Goal: Task Accomplishment & Management: Manage account settings

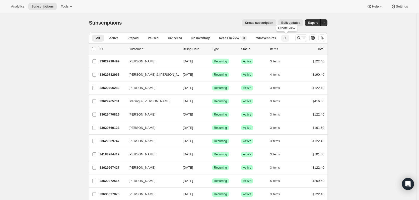
click at [288, 38] on icon "button" at bounding box center [285, 38] width 5 height 5
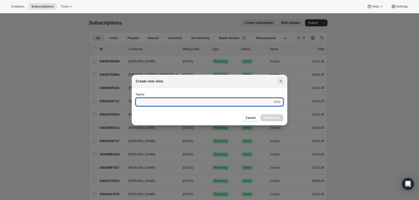
click at [281, 82] on icon "Close" at bounding box center [281, 81] width 2 height 2
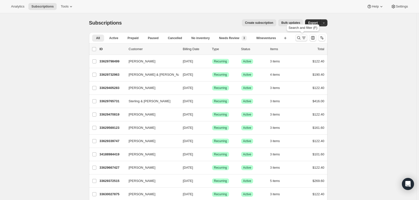
click at [305, 37] on icon "Search and filter results" at bounding box center [304, 37] width 5 height 5
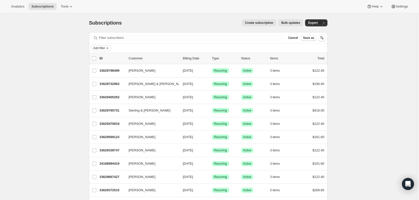
click at [99, 48] on span "Add filter" at bounding box center [99, 48] width 12 height 4
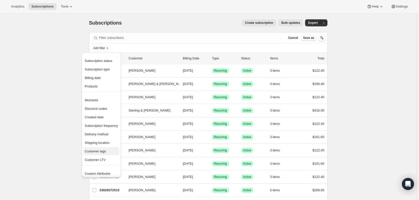
drag, startPoint x: 104, startPoint y: 150, endPoint x: 99, endPoint y: 148, distance: 5.4
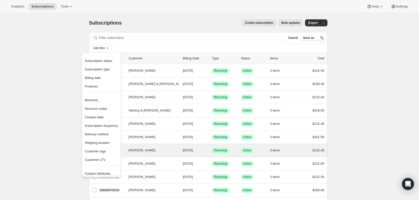
click at [103, 150] on span "Customer tags" at bounding box center [95, 152] width 21 height 4
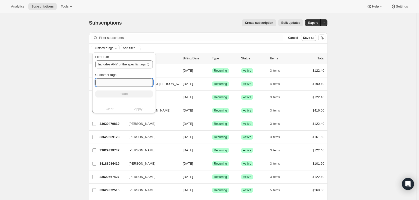
click at [126, 83] on input "Customer tags" at bounding box center [124, 83] width 58 height 8
type input "t"
type input "The Wine Drop"
click at [121, 92] on button "+Add" at bounding box center [124, 94] width 58 height 7
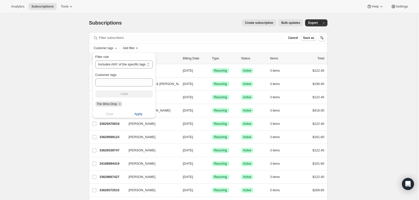
click at [146, 114] on button "Apply" at bounding box center [138, 114] width 35 height 8
click at [139, 114] on span "Apply" at bounding box center [138, 114] width 8 height 5
drag, startPoint x: 65, startPoint y: 75, endPoint x: 70, endPoint y: 75, distance: 5.0
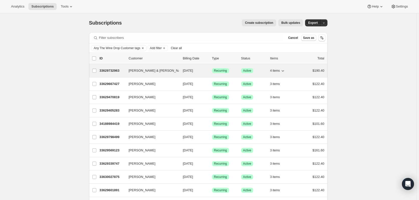
click at [136, 72] on span "[PERSON_NAME] & [PERSON_NAME]" at bounding box center [158, 70] width 58 height 5
click at [113, 71] on p "33629732963" at bounding box center [112, 70] width 25 height 5
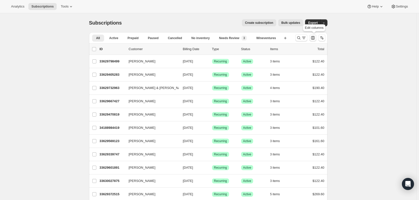
click at [313, 39] on icon "Customize table column order and visibility" at bounding box center [313, 37] width 5 height 5
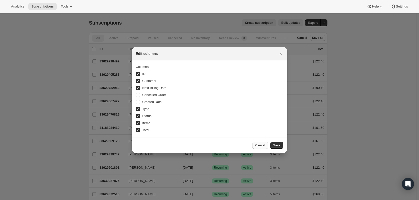
click at [264, 148] on button "Cancel" at bounding box center [261, 145] width 16 height 7
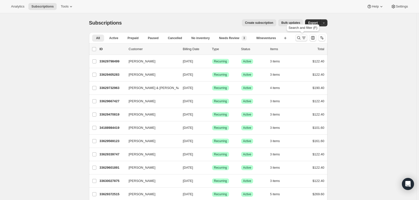
click at [304, 37] on icon "Search and filter results" at bounding box center [304, 37] width 5 height 5
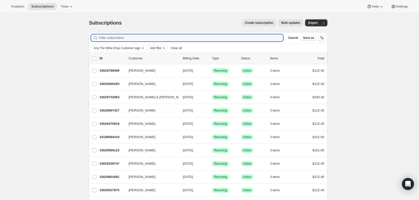
click at [153, 46] on span "Add filter" at bounding box center [156, 48] width 12 height 4
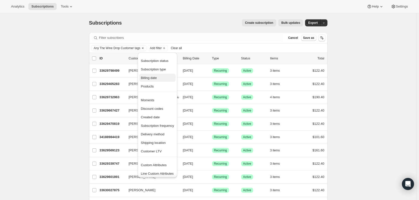
click at [161, 79] on span "Billing date" at bounding box center [157, 78] width 33 height 5
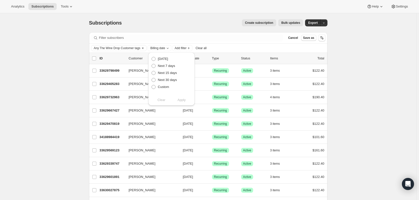
click at [161, 79] on span "Next 30 days" at bounding box center [167, 80] width 19 height 4
click at [152, 78] on input "Next 30 days" at bounding box center [152, 78] width 0 height 0
radio input "true"
click at [161, 85] on label "Custom" at bounding box center [160, 87] width 18 height 7
click at [152, 85] on input "Custom" at bounding box center [152, 85] width 0 height 0
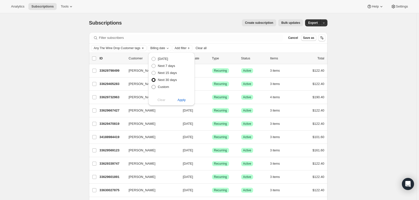
radio input "true"
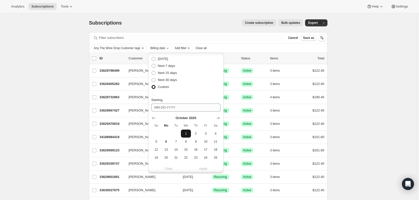
scroll to position [25, 0]
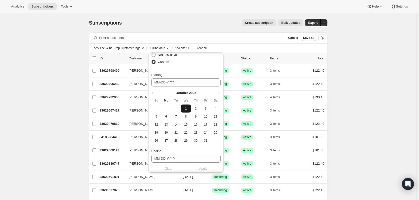
click at [187, 109] on span "1" at bounding box center [186, 109] width 6 height 4
click at [189, 163] on input "Ending" at bounding box center [185, 159] width 69 height 8
click at [202, 142] on button "31" at bounding box center [206, 141] width 10 height 8
type input "10-31-2025"
click at [204, 141] on span "31" at bounding box center [206, 141] width 6 height 4
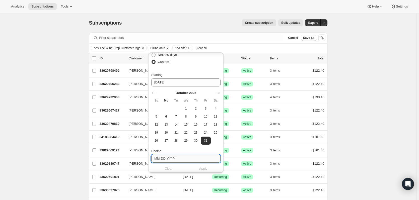
click at [181, 159] on input "Ending" at bounding box center [185, 159] width 69 height 8
click at [205, 141] on span "31" at bounding box center [206, 141] width 6 height 4
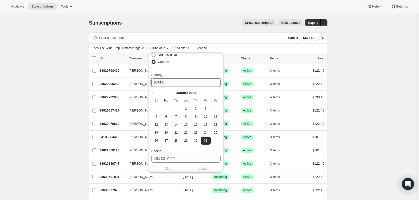
click at [172, 81] on input "10-31-2025" at bounding box center [185, 83] width 69 height 8
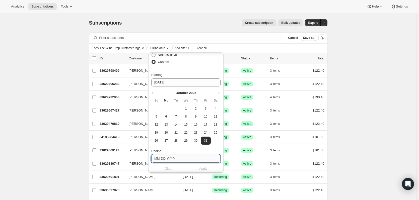
click at [205, 161] on input "Ending" at bounding box center [185, 159] width 69 height 8
click at [206, 140] on span "31" at bounding box center [206, 141] width 6 height 4
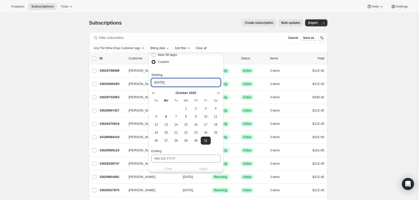
click at [178, 80] on input "10-31-2025" at bounding box center [185, 83] width 69 height 8
click at [186, 107] on span "1" at bounding box center [186, 109] width 6 height 4
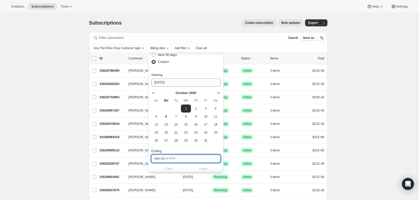
click at [182, 160] on input "Ending" at bounding box center [185, 159] width 69 height 8
click at [205, 140] on span "31" at bounding box center [206, 141] width 6 height 4
type input "10-31-2025"
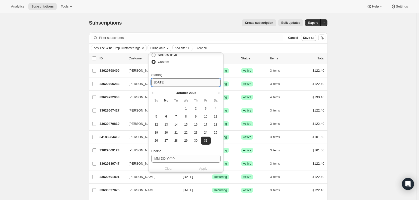
click at [167, 79] on input "10-31-2025" at bounding box center [185, 83] width 69 height 8
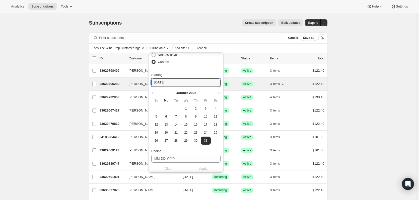
drag, startPoint x: 188, startPoint y: 82, endPoint x: 128, endPoint y: 84, distance: 60.6
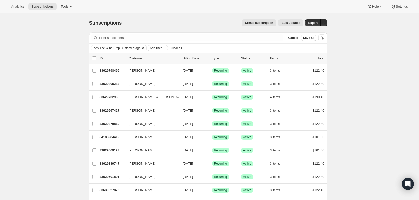
click at [158, 47] on span "Add filter" at bounding box center [156, 48] width 12 height 4
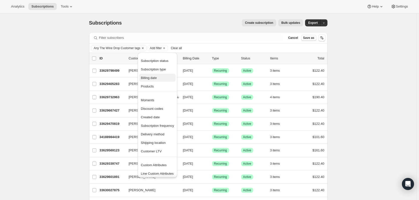
click at [156, 78] on span "Billing date" at bounding box center [149, 78] width 16 height 4
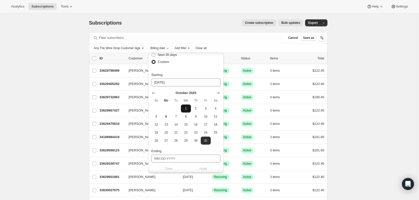
click at [185, 108] on span "1" at bounding box center [186, 109] width 6 height 4
click at [156, 159] on input "Ending" at bounding box center [185, 159] width 69 height 8
click at [207, 139] on span "31" at bounding box center [206, 141] width 6 height 4
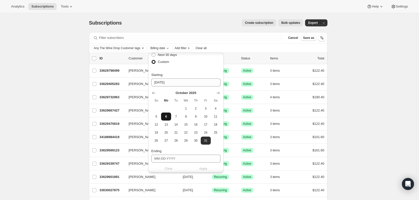
click at [168, 115] on span "6" at bounding box center [166, 117] width 6 height 4
click at [171, 157] on input "Ending" at bounding box center [185, 159] width 69 height 8
click at [204, 142] on span "31" at bounding box center [206, 141] width 6 height 4
type input "10-31-2025"
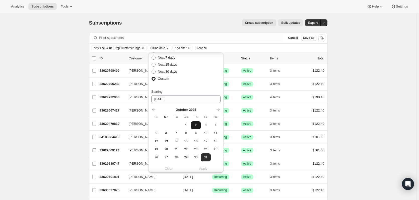
scroll to position [0, 0]
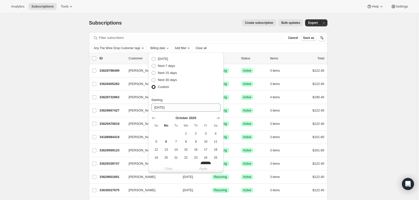
click at [160, 87] on span "Custom" at bounding box center [163, 87] width 11 height 4
click at [152, 85] on input "Custom" at bounding box center [152, 85] width 0 height 0
click at [183, 16] on div "Subscriptions. This page is ready Subscriptions Create subscription Bulk update…" at bounding box center [208, 22] width 239 height 19
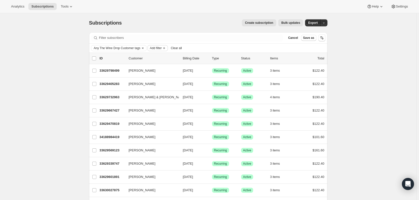
click at [162, 47] on span "Add filter" at bounding box center [156, 48] width 12 height 4
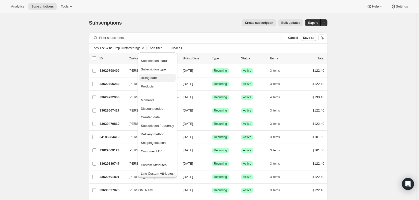
click at [161, 79] on span "Billing date" at bounding box center [157, 78] width 33 height 5
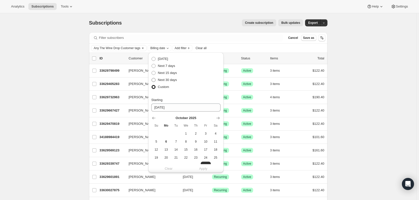
click at [162, 79] on span "Next 30 days" at bounding box center [167, 80] width 19 height 4
click at [152, 78] on input "Next 30 days" at bounding box center [152, 78] width 0 height 0
radio input "true"
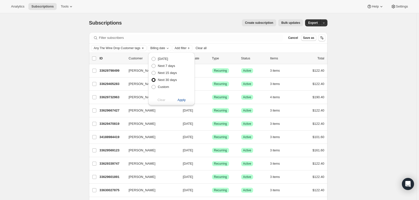
click at [181, 100] on span "Apply" at bounding box center [182, 100] width 8 height 5
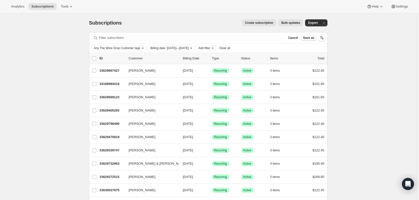
click at [314, 39] on span "Save as" at bounding box center [308, 38] width 11 height 4
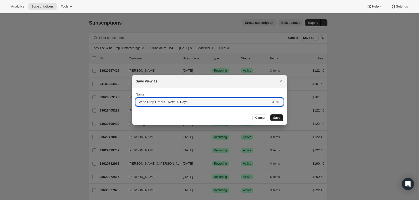
type input "Wine Drop Orders - Next 30 Days"
click at [277, 120] on span "Save" at bounding box center [277, 118] width 7 height 4
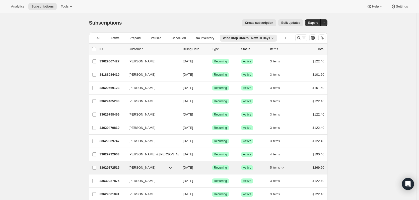
click at [147, 165] on div "33629372515 Tanya Beutler 10/08/2025 Success Recurring Success Active 5 items $…" at bounding box center [212, 168] width 225 height 7
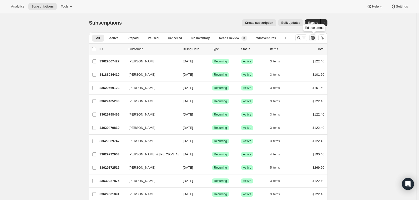
click at [314, 39] on icon "Customize table column order and visibility" at bounding box center [313, 37] width 5 height 5
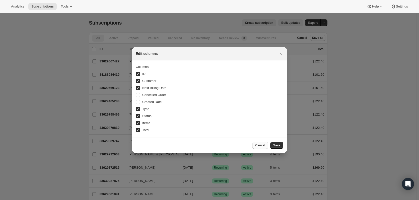
click at [264, 146] on span "Cancel" at bounding box center [261, 146] width 10 height 4
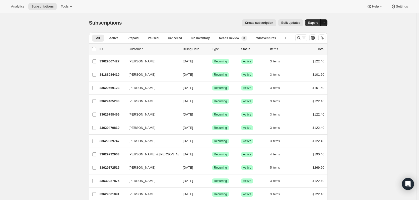
click at [326, 26] on button "button" at bounding box center [324, 22] width 7 height 7
click at [303, 39] on icon "Search and filter results" at bounding box center [304, 37] width 5 height 5
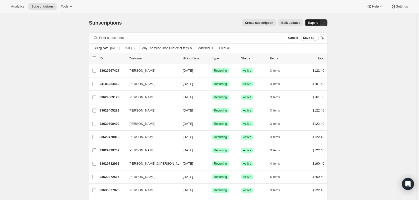
click at [316, 25] on button "Export" at bounding box center [313, 22] width 16 height 7
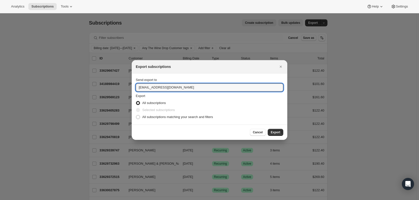
drag, startPoint x: 148, startPoint y: 88, endPoint x: 112, endPoint y: 88, distance: 36.2
click at [164, 120] on label "All subscriptions matching your search and filters" at bounding box center [174, 117] width 77 height 7
click at [136, 116] on input "All subscriptions matching your search and filters" at bounding box center [136, 115] width 0 height 0
radio input "true"
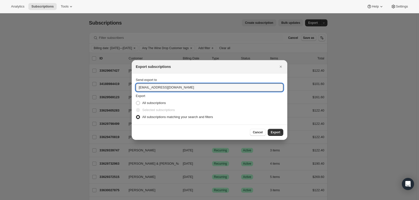
drag, startPoint x: 148, startPoint y: 87, endPoint x: 120, endPoint y: 89, distance: 27.5
type input "katietaylor@cliffamily.com"
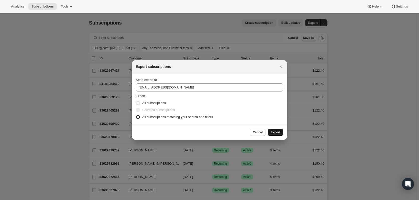
click at [277, 134] on span "Export" at bounding box center [276, 133] width 10 height 4
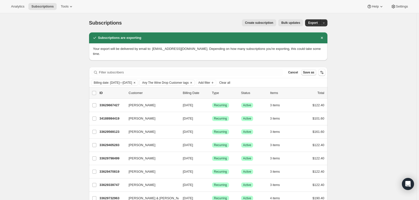
click at [309, 70] on button "Save as" at bounding box center [308, 73] width 15 height 6
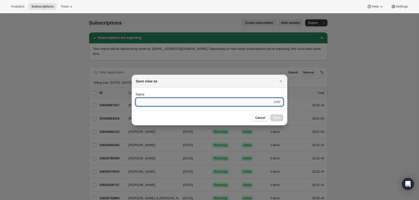
click at [239, 105] on input "Name" at bounding box center [204, 102] width 137 height 8
type input "U"
type input "W"
type input "Upcoming Wine Drop Orders - Next 30 Days"
click at [136, 88] on button "Submit" at bounding box center [143, 90] width 14 height 5
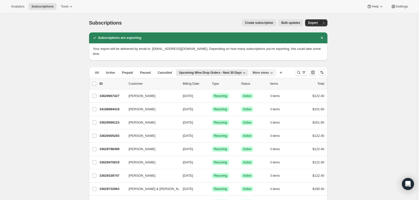
click at [269, 70] on icon "More views" at bounding box center [271, 72] width 5 height 5
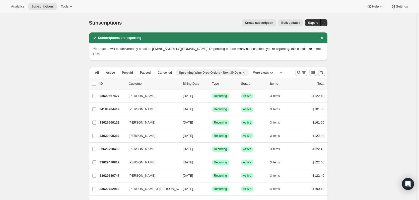
click at [220, 71] on span "Upcoming Wine Drop Orders - Next 30 Days" at bounding box center [210, 73] width 63 height 4
click at [212, 97] on span "Delete view" at bounding box center [210, 95] width 17 height 4
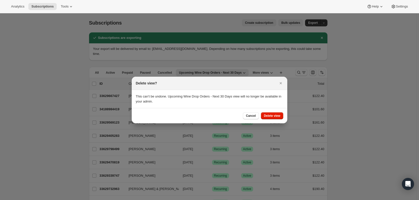
click at [280, 120] on div "Cancel Delete view" at bounding box center [210, 115] width 156 height 15
click at [278, 117] on span "Delete view" at bounding box center [272, 116] width 16 height 4
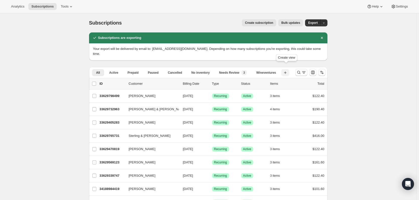
click at [287, 70] on icon "button" at bounding box center [285, 72] width 5 height 5
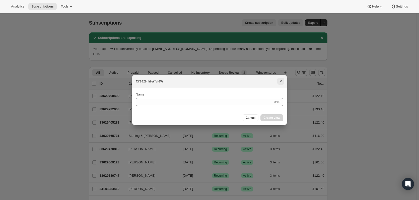
click at [279, 82] on icon "Close" at bounding box center [281, 81] width 5 height 5
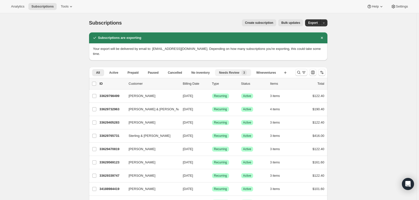
click at [247, 70] on span "New 3" at bounding box center [245, 72] width 6 height 5
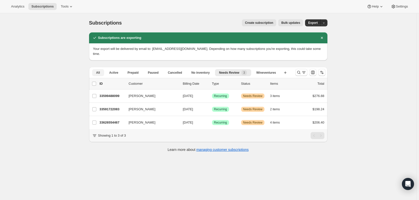
click at [98, 71] on span "All" at bounding box center [98, 73] width 4 height 4
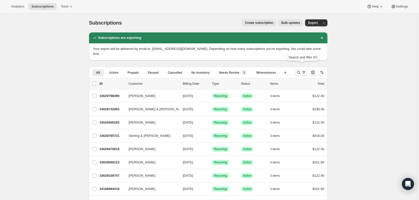
click at [301, 70] on icon "Search and filter results" at bounding box center [299, 72] width 5 height 5
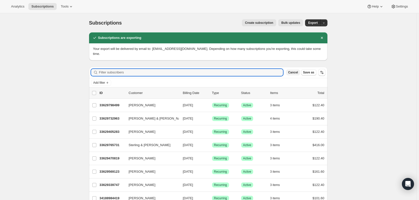
click at [299, 70] on button "Cancel" at bounding box center [293, 73] width 14 height 6
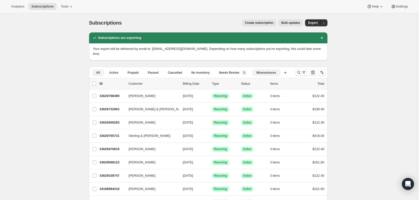
click at [273, 71] on span "Wineventures" at bounding box center [266, 73] width 20 height 4
click at [275, 70] on icon "button" at bounding box center [274, 72] width 5 height 5
click at [97, 77] on button "More views" at bounding box center [105, 79] width 26 height 5
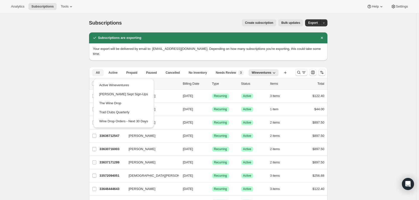
click at [98, 71] on span "All" at bounding box center [98, 73] width 4 height 4
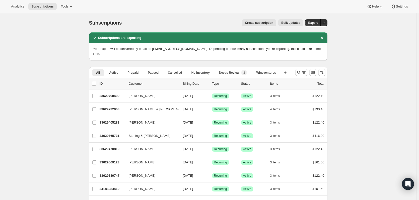
click at [109, 45] on div "Your export will be delivered by email to: [EMAIL_ADDRESS][DOMAIN_NAME]. Depend…" at bounding box center [208, 51] width 239 height 17
click at [176, 41] on div "Subscriptions are exporting" at bounding box center [208, 37] width 239 height 11
click at [302, 70] on icon "Search and filter results" at bounding box center [299, 72] width 5 height 5
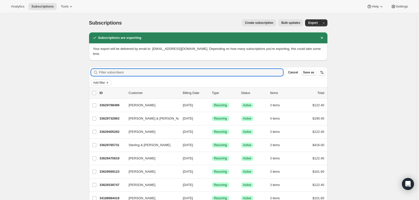
click at [100, 81] on span "Add filter" at bounding box center [99, 83] width 12 height 4
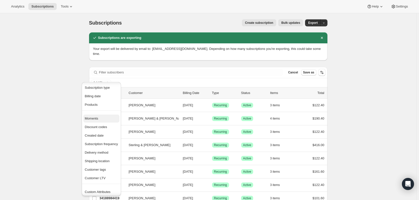
scroll to position [21, 0]
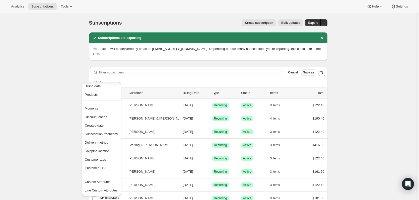
click at [290, 80] on div "Add filter" at bounding box center [208, 83] width 235 height 6
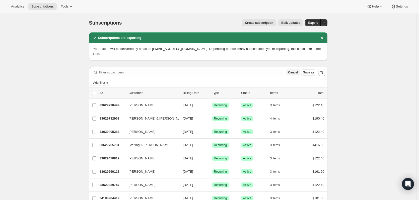
click at [292, 71] on span "Cancel" at bounding box center [293, 73] width 10 height 4
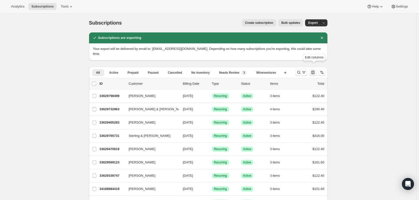
click at [314, 70] on icon "Customize table column order and visibility" at bounding box center [313, 72] width 5 height 5
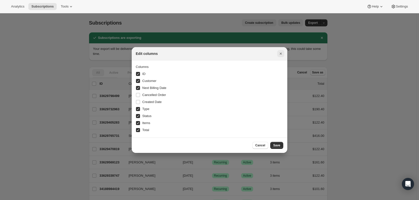
click at [280, 54] on icon "Close" at bounding box center [281, 53] width 5 height 5
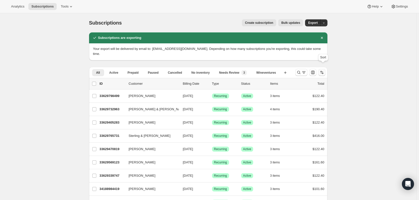
click at [322, 71] on icon "Sort the results" at bounding box center [321, 72] width 2 height 3
click at [287, 71] on button "Create new view" at bounding box center [286, 72] width 8 height 7
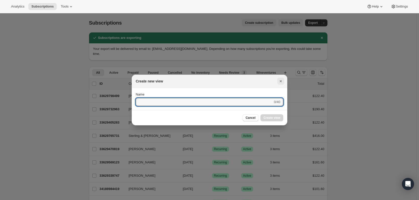
click at [280, 81] on icon "Close" at bounding box center [281, 81] width 5 height 5
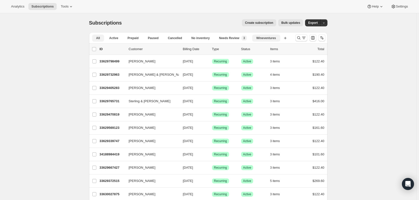
click at [278, 39] on button "Wineventures" at bounding box center [266, 38] width 28 height 7
click at [274, 38] on icon "button" at bounding box center [274, 38] width 5 height 5
click at [97, 37] on button "All" at bounding box center [98, 38] width 12 height 7
click at [285, 38] on icon "button" at bounding box center [285, 38] width 5 height 5
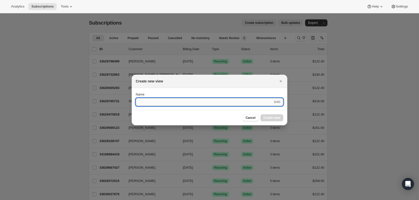
type input "U"
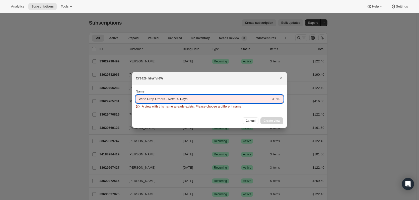
type input "Wine Drop Orders - Next 30 Days"
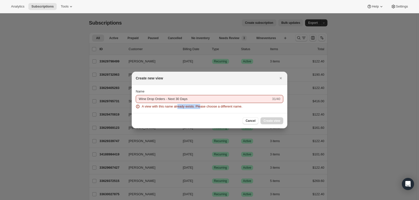
drag, startPoint x: 177, startPoint y: 109, endPoint x: 199, endPoint y: 106, distance: 21.6
click at [199, 106] on span "A view with this name already exists. Please choose a different name." at bounding box center [192, 106] width 101 height 5
click at [252, 121] on span "Cancel" at bounding box center [251, 121] width 10 height 4
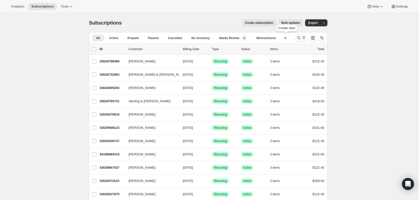
click at [9, 1] on div "Analytics Subscriptions Tools Help Settings" at bounding box center [209, 6] width 419 height 13
click at [17, 9] on button "Analytics" at bounding box center [17, 6] width 19 height 7
click at [303, 38] on icon "Search and filter results" at bounding box center [304, 37] width 5 height 5
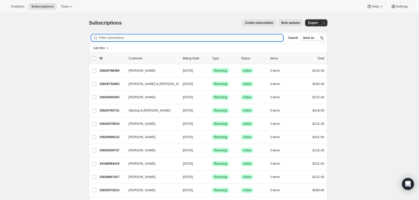
click at [219, 37] on input "Filter subscribers" at bounding box center [191, 37] width 184 height 7
click at [111, 39] on input "Filter subscribers" at bounding box center [191, 37] width 184 height 7
click at [96, 39] on icon at bounding box center [95, 37] width 5 height 5
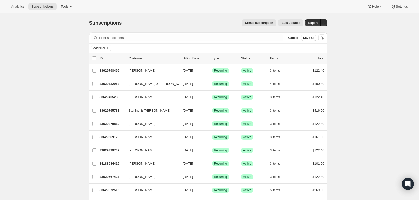
click at [96, 39] on icon at bounding box center [95, 37] width 3 height 3
click at [328, 25] on button "button" at bounding box center [324, 22] width 7 height 7
click at [324, 38] on icon "Sort the results" at bounding box center [322, 37] width 5 height 5
click at [295, 37] on span "Cancel" at bounding box center [293, 38] width 10 height 4
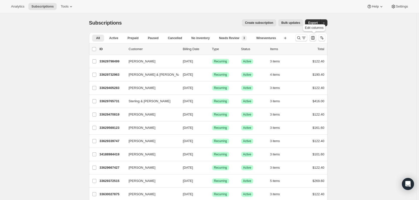
click at [314, 40] on button "Customize table column order and visibility" at bounding box center [313, 37] width 7 height 7
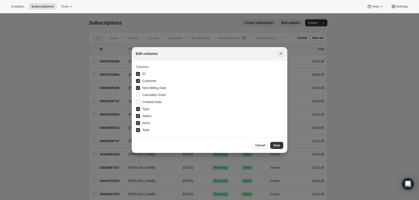
click at [279, 51] on button "Close" at bounding box center [281, 53] width 7 height 7
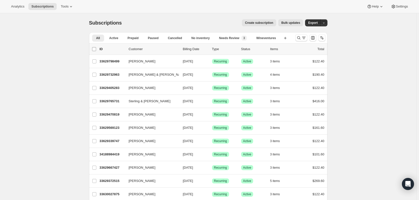
click at [94, 47] on input "0 selected" at bounding box center [94, 49] width 4 height 4
checkbox input "true"
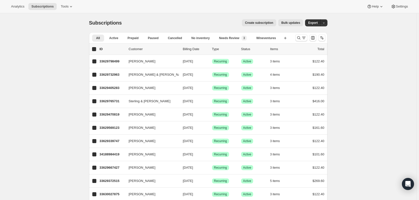
checkbox input "true"
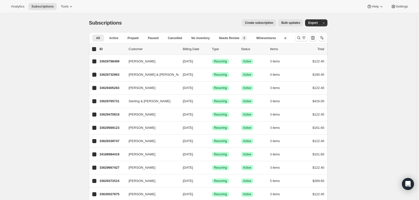
checkbox input "true"
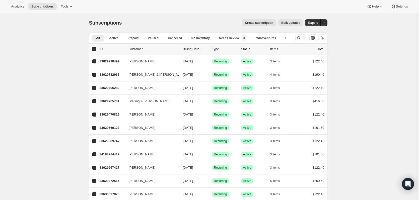
checkbox input "true"
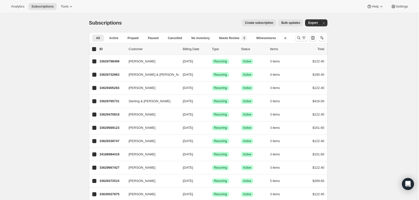
checkbox input "true"
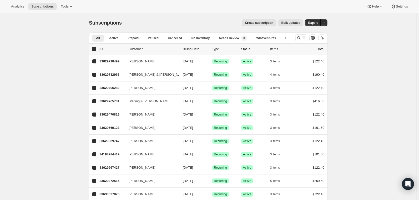
checkbox input "true"
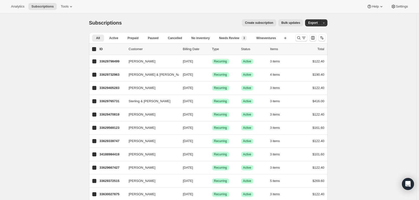
checkbox input "true"
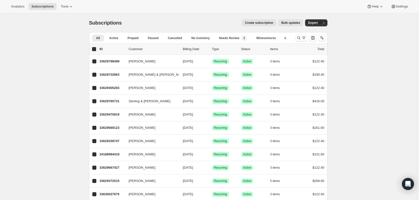
checkbox input "true"
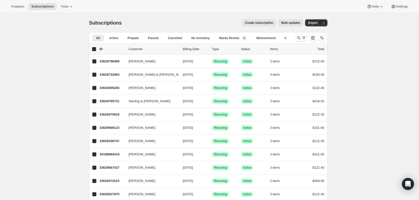
checkbox input "true"
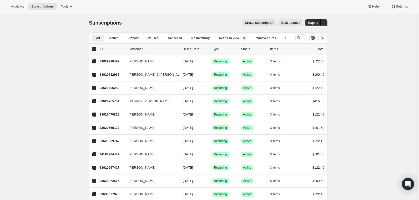
checkbox input "true"
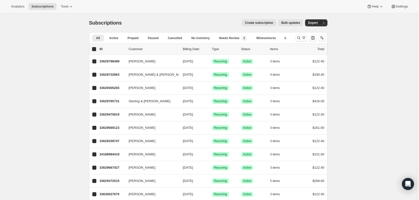
checkbox input "true"
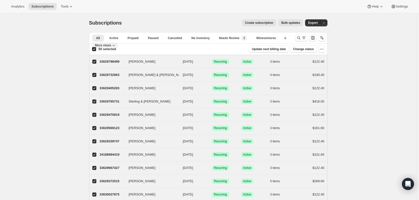
drag, startPoint x: 94, startPoint y: 47, endPoint x: 112, endPoint y: 47, distance: 18.3
click at [113, 46] on icon "More views" at bounding box center [113, 45] width 5 height 5
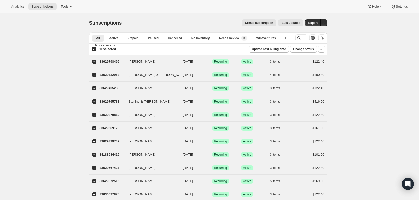
click at [98, 51] on label "50 selected" at bounding box center [104, 49] width 24 height 7
click at [96, 51] on input "50 selected" at bounding box center [94, 49] width 4 height 4
checkbox input "false"
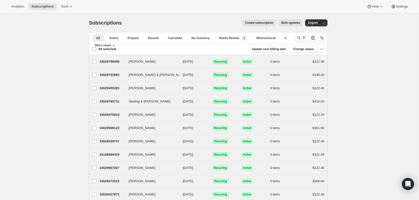
checkbox input "false"
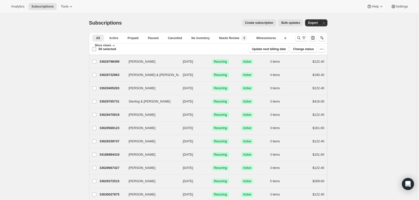
checkbox input "false"
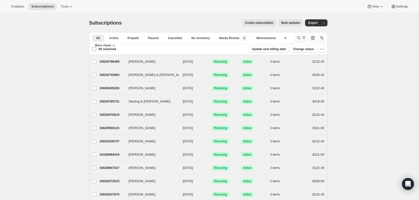
checkbox input "false"
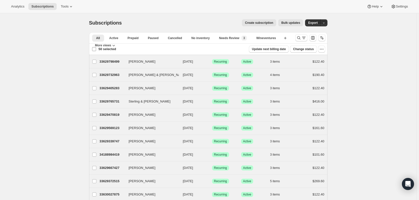
checkbox input "false"
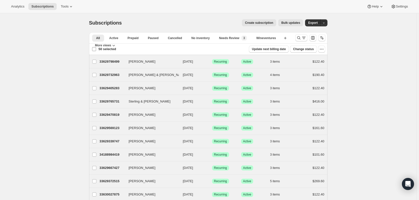
checkbox input "false"
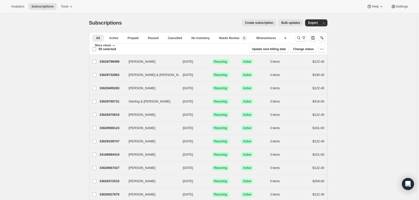
checkbox input "false"
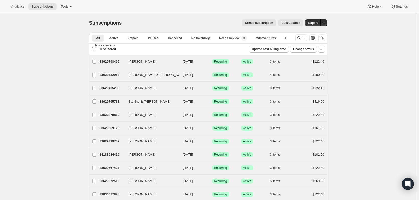
checkbox input "false"
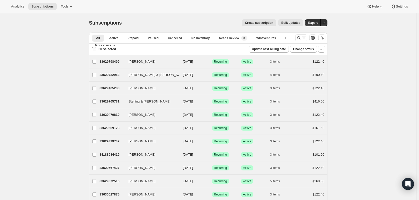
checkbox input "false"
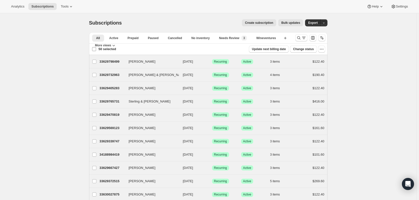
checkbox input "false"
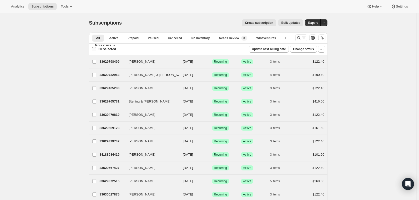
checkbox input "false"
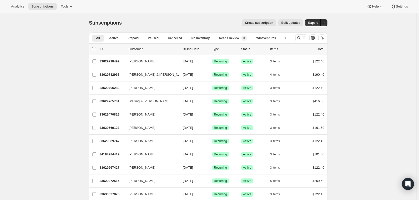
click at [96, 48] on input "0 selected" at bounding box center [94, 49] width 4 height 4
checkbox input "true"
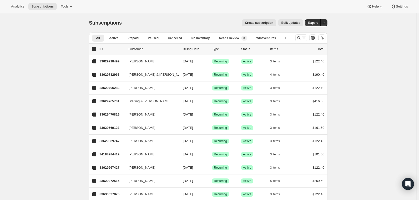
checkbox input "true"
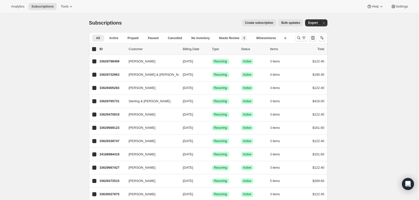
checkbox input "true"
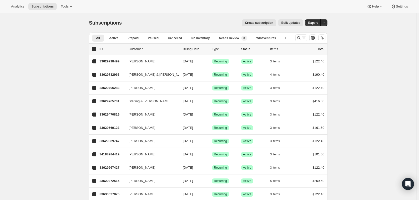
checkbox input "true"
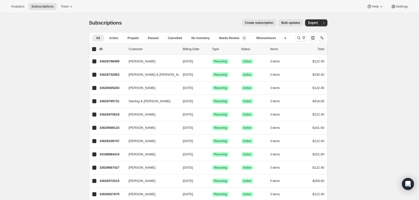
checkbox input "true"
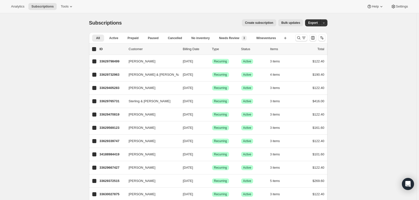
checkbox input "true"
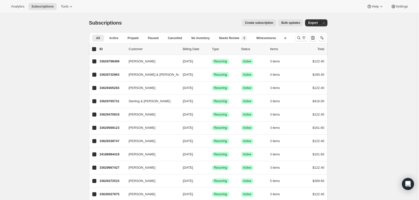
checkbox input "true"
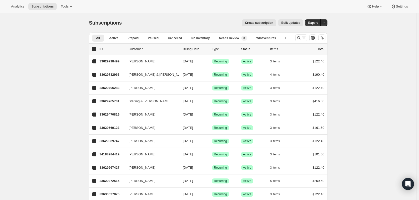
checkbox input "true"
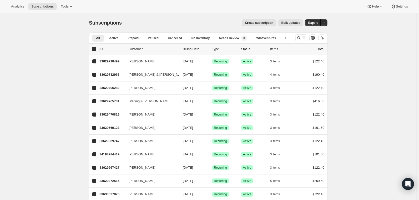
checkbox input "true"
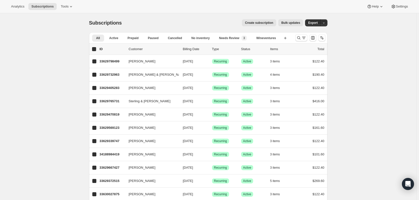
checkbox input "true"
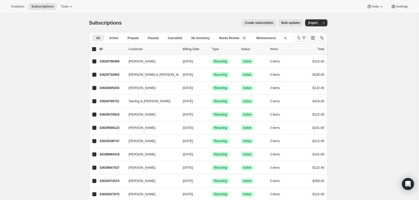
checkbox input "true"
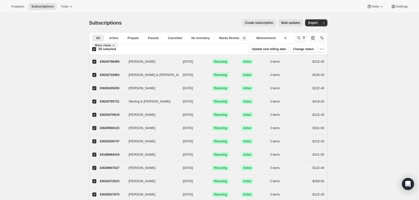
click at [115, 46] on icon "More views" at bounding box center [113, 45] width 5 height 5
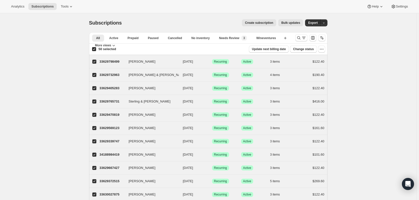
click at [97, 44] on span "More views" at bounding box center [103, 45] width 16 height 4
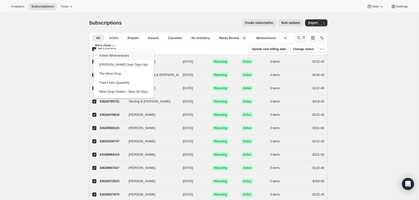
click at [95, 51] on button "Active Wineventures" at bounding box center [123, 55] width 57 height 9
checkbox input "false"
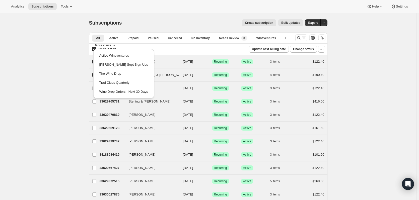
checkbox input "false"
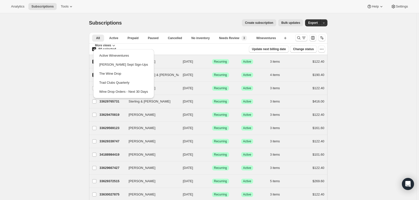
checkbox input "false"
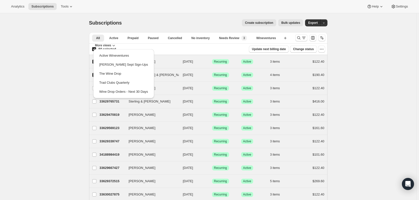
checkbox input "false"
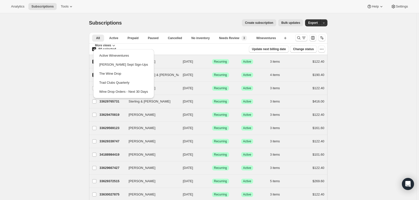
checkbox input "false"
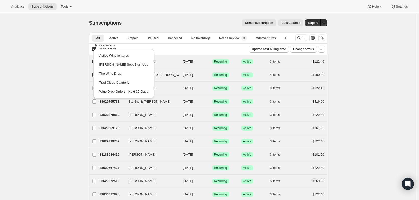
checkbox input "false"
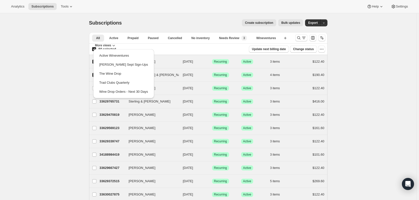
checkbox input "false"
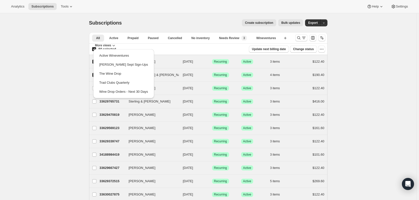
checkbox input "false"
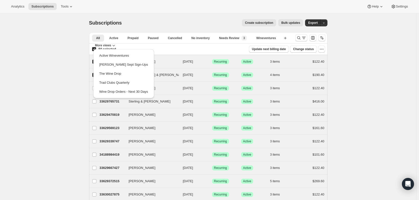
checkbox input "false"
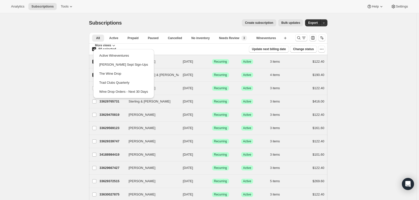
checkbox input "false"
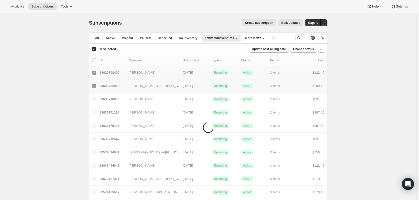
click at [94, 47] on input "50 selected" at bounding box center [94, 49] width 4 height 4
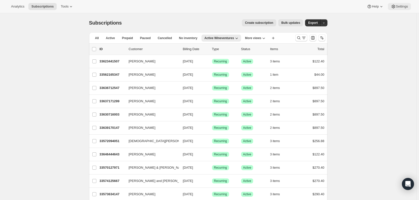
drag, startPoint x: 365, startPoint y: 61, endPoint x: 401, endPoint y: 5, distance: 67.2
drag, startPoint x: 401, startPoint y: 5, endPoint x: 199, endPoint y: 21, distance: 202.6
click at [221, 13] on div "Analytics Subscriptions Tools Help Settings" at bounding box center [209, 6] width 419 height 13
click at [96, 50] on input "0 selected" at bounding box center [94, 49] width 4 height 4
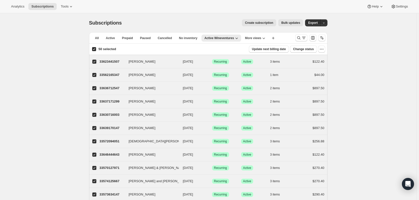
click at [261, 36] on icon "More views" at bounding box center [263, 38] width 5 height 5
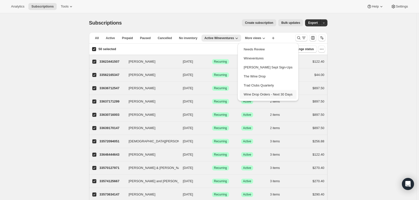
click at [282, 94] on button "Wine Drop Orders - Next 30 Days" at bounding box center [268, 94] width 57 height 9
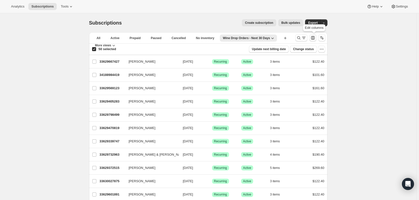
click at [315, 39] on icon "Customize table column order and visibility" at bounding box center [313, 38] width 4 height 4
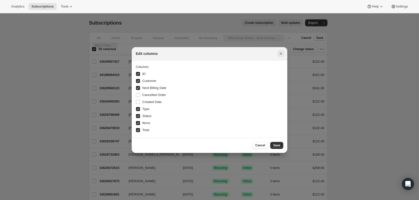
click at [281, 54] on icon "Close" at bounding box center [281, 53] width 5 height 5
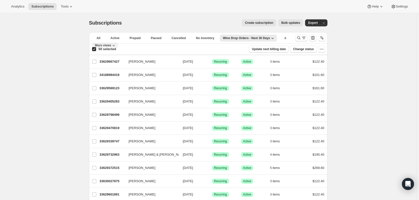
click at [112, 43] on span "More views" at bounding box center [103, 45] width 16 height 4
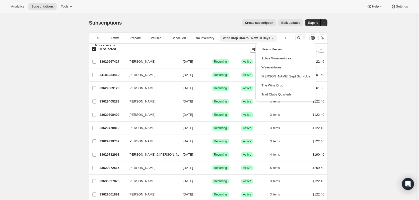
click at [270, 38] on icon "button" at bounding box center [272, 38] width 5 height 5
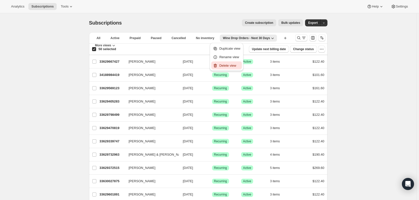
click at [227, 64] on span "Delete view" at bounding box center [228, 66] width 17 height 4
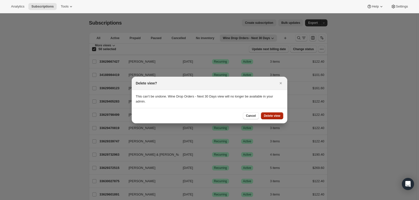
click at [277, 113] on button "Delete view" at bounding box center [272, 116] width 22 height 7
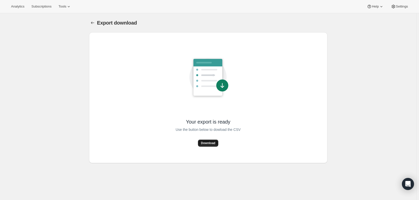
click at [211, 146] on button "Download" at bounding box center [208, 143] width 20 height 7
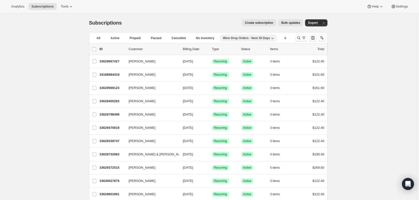
click at [233, 41] on button "Wine Drop Orders - Next 30 Days" at bounding box center [248, 38] width 57 height 7
click at [95, 50] on input "0 selected" at bounding box center [94, 49] width 4 height 4
checkbox input "true"
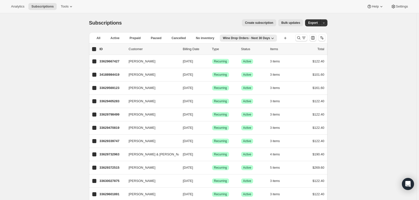
checkbox input "true"
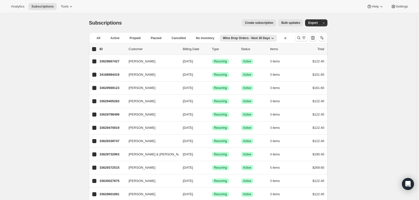
checkbox input "true"
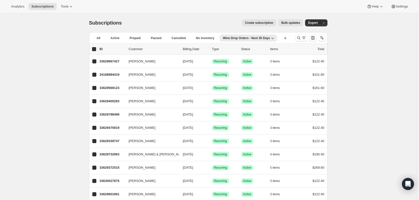
checkbox input "true"
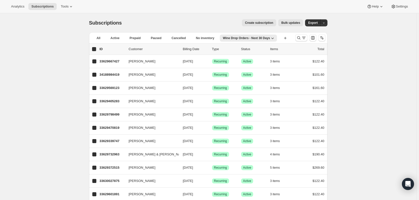
checkbox input "true"
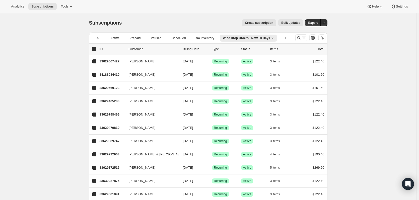
checkbox input "true"
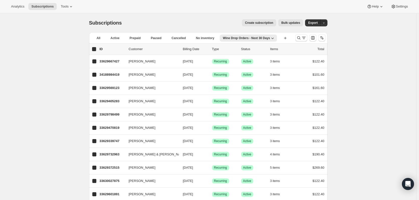
checkbox input "true"
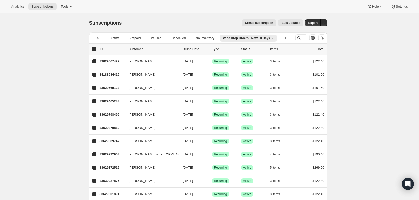
checkbox input "true"
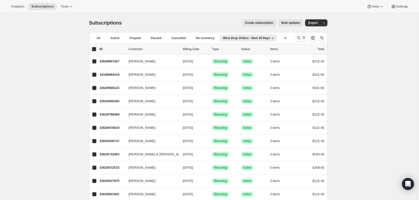
checkbox input "true"
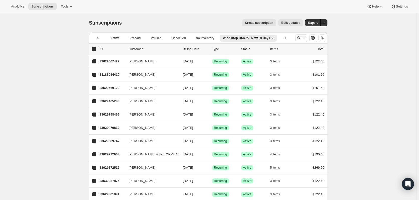
checkbox input "true"
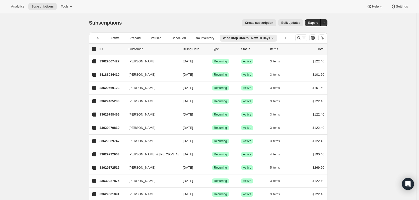
checkbox input "true"
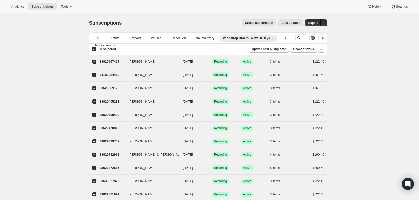
click at [95, 50] on input "50 selected" at bounding box center [94, 49] width 4 height 4
checkbox input "false"
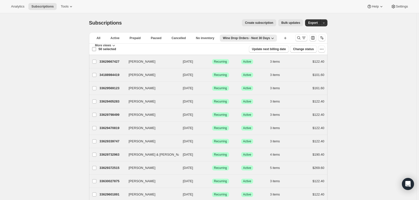
checkbox input "false"
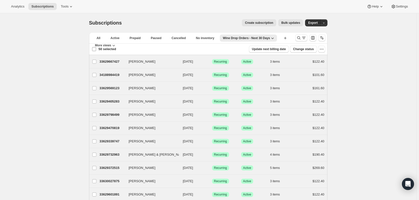
checkbox input "false"
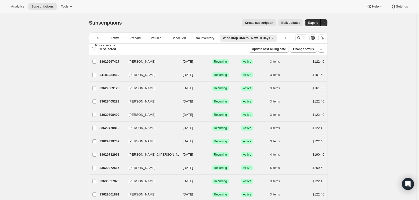
checkbox input "false"
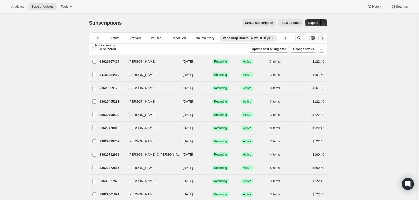
checkbox input "false"
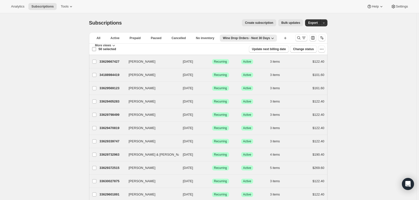
checkbox input "false"
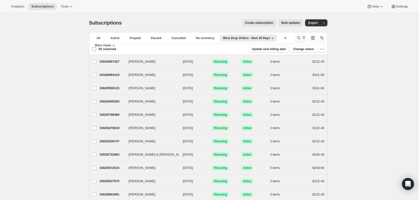
checkbox input "false"
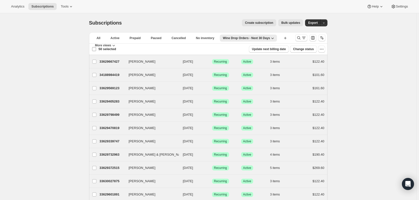
checkbox input "false"
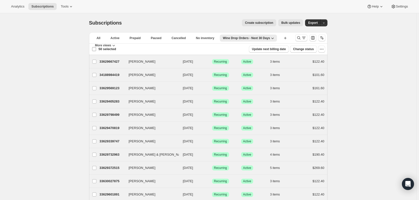
checkbox input "false"
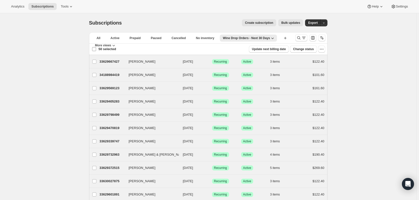
checkbox input "false"
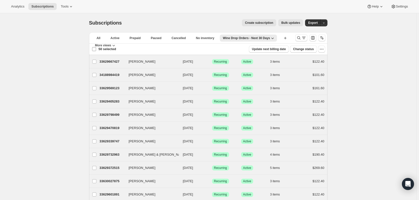
checkbox input "false"
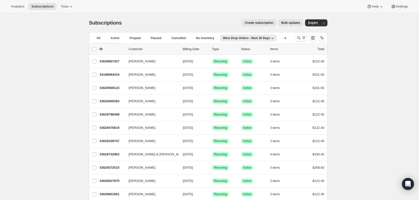
click at [112, 43] on span "More views" at bounding box center [103, 45] width 16 height 4
click at [270, 37] on icon "button" at bounding box center [272, 38] width 5 height 5
click at [228, 56] on span "Rename view" at bounding box center [230, 57] width 20 height 4
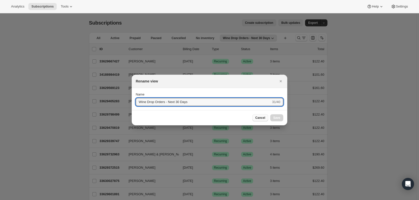
click at [265, 120] on span "Cancel" at bounding box center [261, 118] width 10 height 4
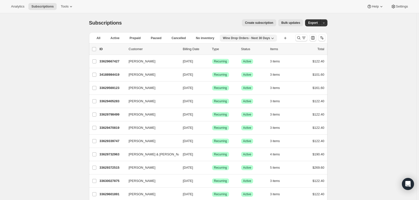
click at [270, 40] on icon "button" at bounding box center [272, 38] width 5 height 5
click at [228, 47] on span "Duplicate view" at bounding box center [230, 49] width 21 height 4
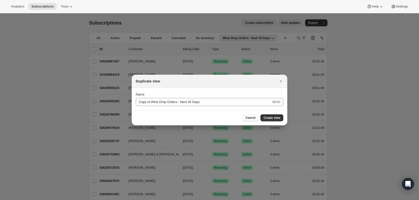
click at [248, 119] on span "Cancel" at bounding box center [251, 118] width 10 height 4
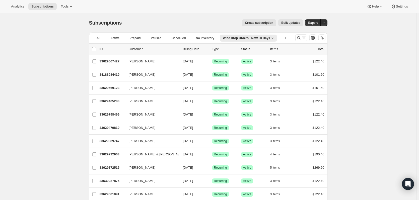
click at [270, 38] on icon "button" at bounding box center [272, 38] width 5 height 5
click at [232, 67] on span "Delete view" at bounding box center [228, 66] width 17 height 4
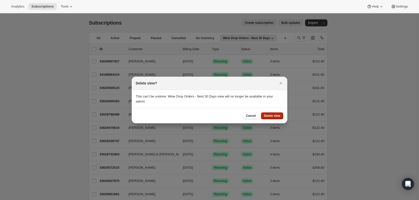
click at [279, 114] on span "Delete view" at bounding box center [272, 116] width 16 height 4
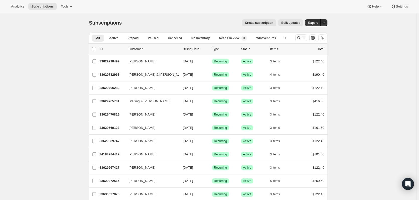
drag, startPoint x: 401, startPoint y: 55, endPoint x: 405, endPoint y: 50, distance: 5.5
drag, startPoint x: 405, startPoint y: 50, endPoint x: 402, endPoint y: 48, distance: 3.4
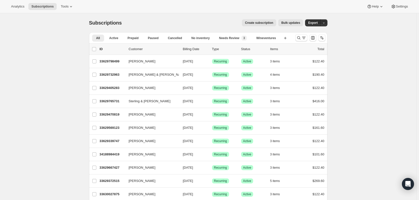
drag, startPoint x: 398, startPoint y: 50, endPoint x: 393, endPoint y: 51, distance: 5.8
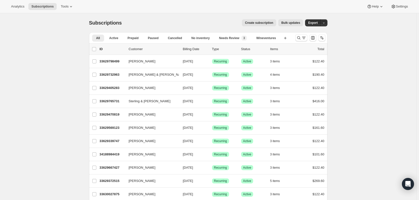
click at [305, 40] on icon "Search and filter results" at bounding box center [304, 37] width 5 height 5
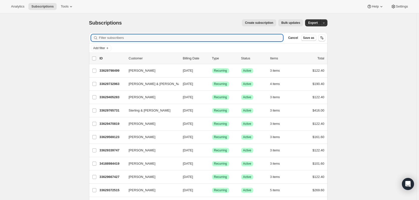
paste input "Tran Le"
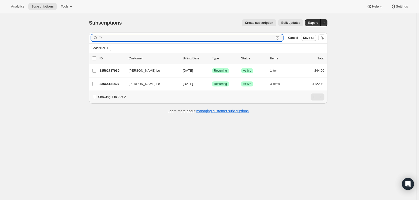
type input "T"
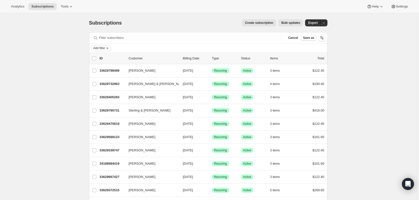
click at [101, 48] on span "Add filter" at bounding box center [99, 48] width 12 height 4
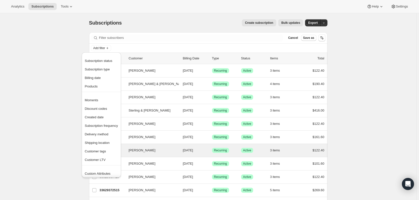
click at [97, 151] on span "Customer tags" at bounding box center [95, 152] width 21 height 4
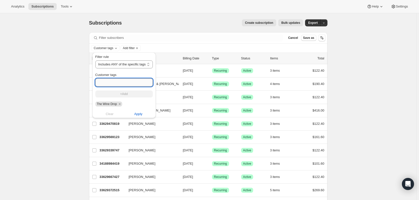
click at [115, 82] on input "Customer tags" at bounding box center [124, 83] width 58 height 8
type input "The Cab Drop"
click at [136, 91] on button "+Add" at bounding box center [124, 94] width 58 height 7
click at [114, 83] on input "Customer tags" at bounding box center [124, 83] width 58 height 8
type input "Mangia"
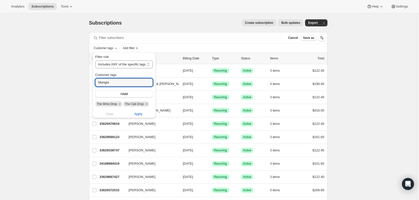
click at [115, 96] on button "+Add" at bounding box center [124, 94] width 58 height 7
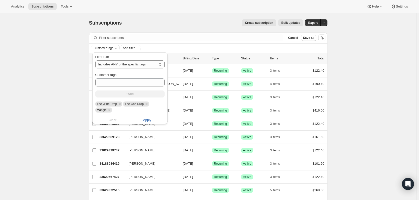
click at [145, 120] on span "Apply" at bounding box center [147, 120] width 8 height 5
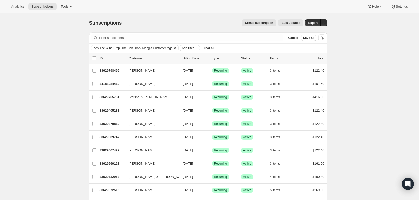
click at [192, 49] on span "Add filter" at bounding box center [188, 48] width 12 height 4
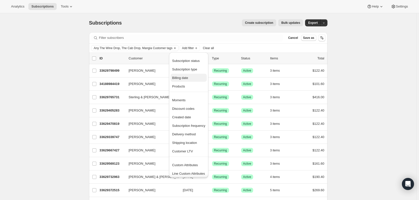
click at [184, 78] on span "Billing date" at bounding box center [180, 78] width 16 height 4
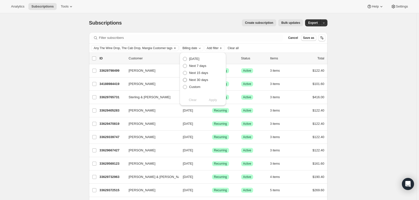
click at [201, 80] on span "Next 30 days" at bounding box center [198, 80] width 19 height 4
click at [183, 78] on input "Next 30 days" at bounding box center [183, 78] width 0 height 0
radio input "true"
click at [215, 100] on span "Apply" at bounding box center [213, 100] width 8 height 5
click at [325, 56] on p "Total" at bounding box center [321, 58] width 7 height 5
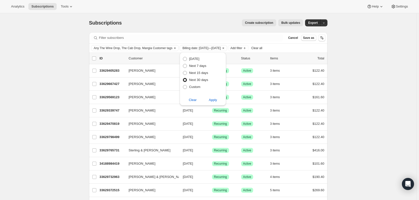
click at [205, 26] on div "Create subscription Bulk updates" at bounding box center [216, 22] width 176 height 7
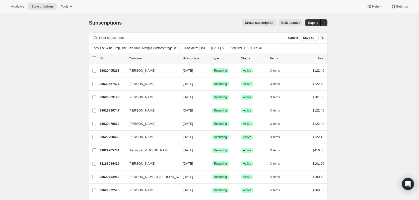
click at [323, 59] on p "Total" at bounding box center [321, 58] width 7 height 5
click at [323, 38] on icon "Sort the results" at bounding box center [322, 37] width 5 height 5
click at [309, 38] on span "Save as" at bounding box center [308, 38] width 11 height 4
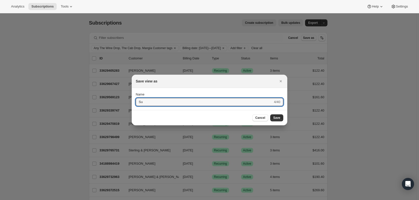
type input "S"
type input "All Subscriptions Billing Next 30 Days"
click at [282, 120] on button "Save" at bounding box center [277, 118] width 13 height 7
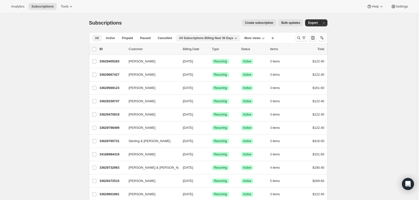
click at [95, 40] on button "All" at bounding box center [97, 38] width 10 height 7
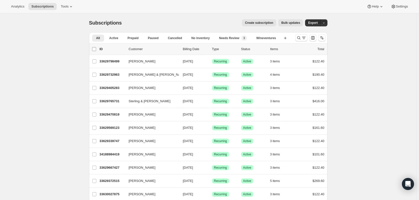
click at [94, 51] on span at bounding box center [94, 49] width 5 height 5
click at [94, 51] on input "0 selected" at bounding box center [94, 49] width 4 height 4
checkbox input "true"
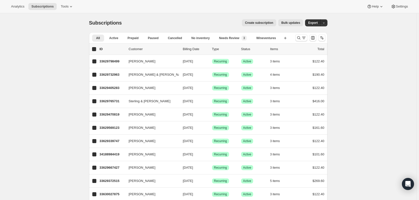
checkbox input "true"
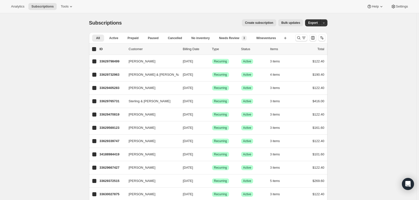
checkbox input "true"
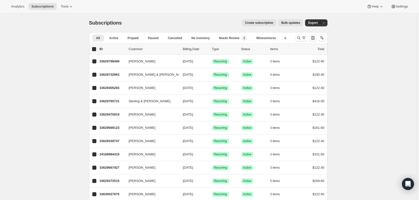
checkbox input "true"
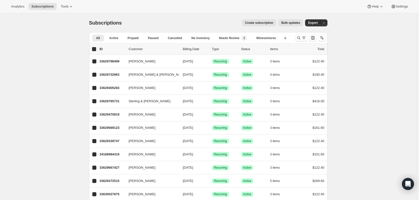
checkbox input "true"
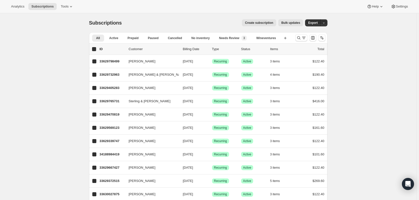
checkbox input "true"
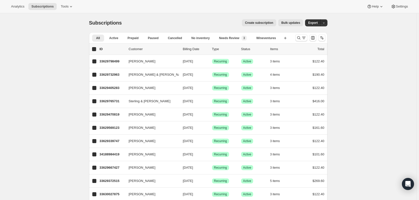
checkbox input "true"
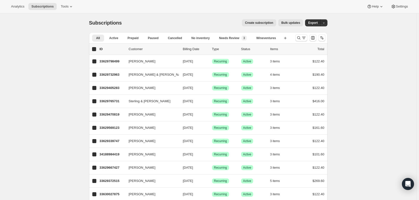
checkbox input "true"
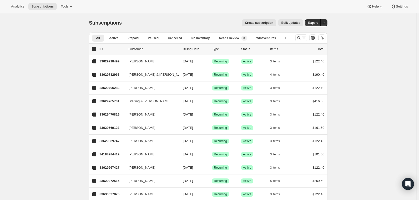
checkbox input "true"
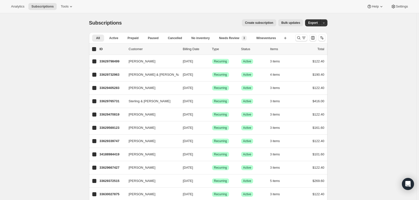
checkbox input "true"
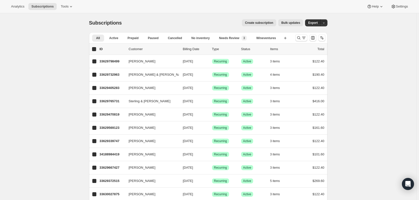
checkbox input "true"
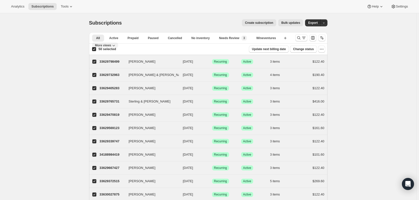
click at [109, 45] on span "More views" at bounding box center [103, 45] width 16 height 4
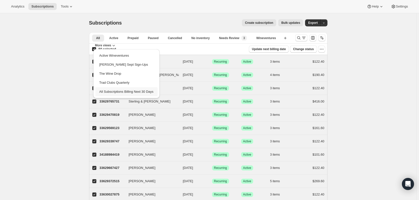
click at [117, 91] on button "All Subscriptions Billing Next 30 Days" at bounding box center [126, 91] width 62 height 9
checkbox input "false"
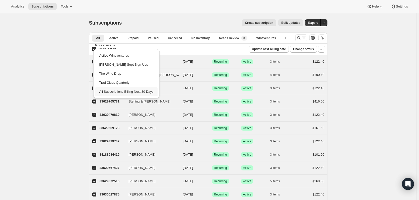
checkbox input "false"
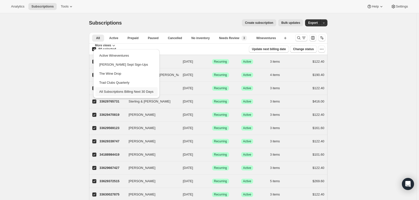
checkbox input "false"
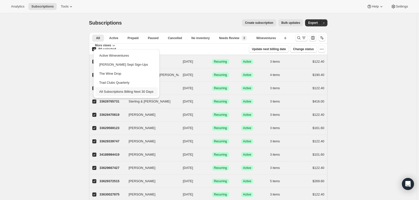
checkbox input "false"
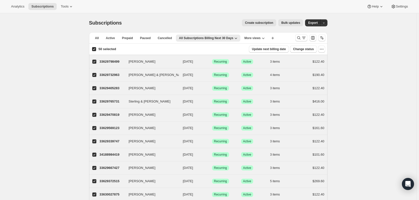
click at [94, 50] on input "50 selected" at bounding box center [94, 49] width 4 height 4
checkbox input "false"
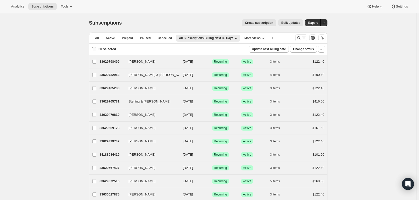
checkbox input "false"
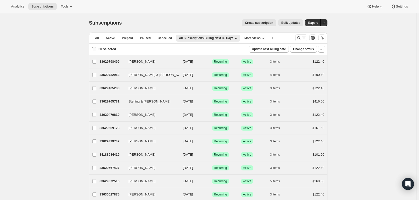
checkbox input "false"
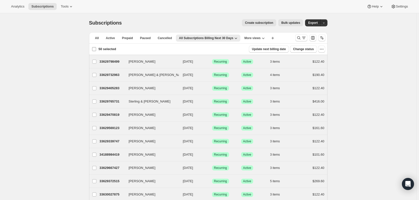
checkbox input "false"
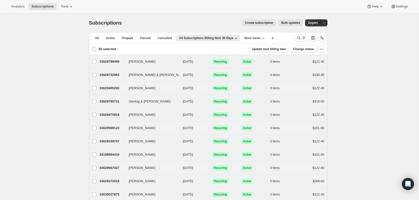
checkbox input "false"
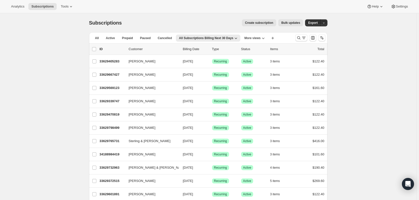
click at [326, 23] on icon "button" at bounding box center [323, 22] width 3 height 3
click at [306, 36] on button "Subscription data" at bounding box center [306, 33] width 43 height 8
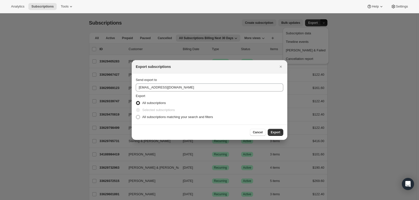
click at [167, 116] on span "All subscriptions matching your search and filters" at bounding box center [177, 117] width 71 height 4
click at [136, 116] on input "All subscriptions matching your search and filters" at bounding box center [136, 115] width 0 height 0
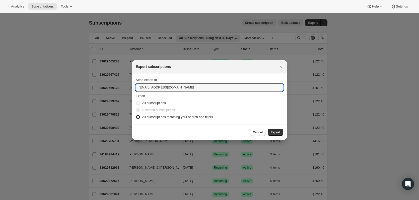
drag, startPoint x: 148, startPoint y: 87, endPoint x: 115, endPoint y: 87, distance: 32.9
click at [281, 133] on button "Export" at bounding box center [276, 132] width 16 height 7
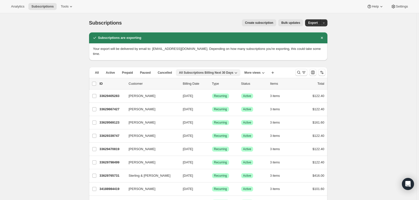
click at [234, 70] on icon "button" at bounding box center [236, 72] width 5 height 5
click at [97, 71] on span "All" at bounding box center [97, 73] width 4 height 4
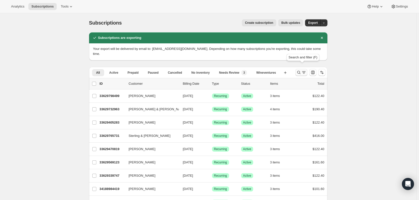
click at [304, 70] on icon "Search and filter results" at bounding box center [304, 72] width 5 height 5
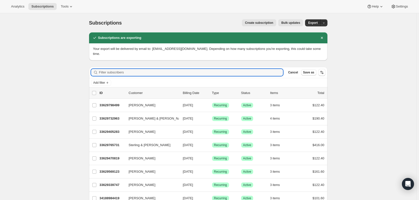
click at [293, 71] on div "Filter subscribers Cancel Save as" at bounding box center [208, 72] width 239 height 11
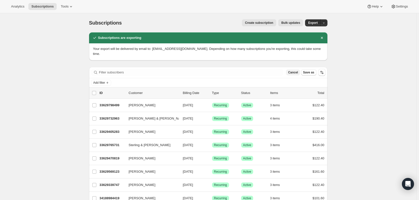
click at [294, 71] on span "Cancel" at bounding box center [293, 73] width 10 height 4
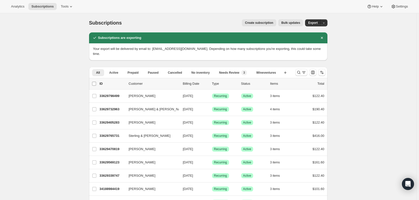
click at [96, 82] on input "0 selected" at bounding box center [94, 84] width 4 height 4
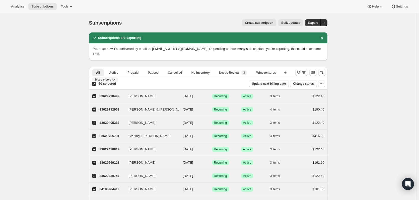
click at [108, 78] on span "More views" at bounding box center [103, 80] width 16 height 4
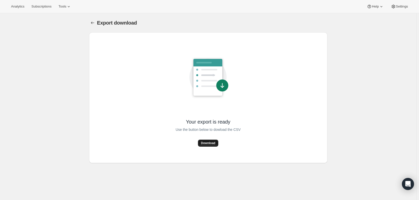
click at [213, 142] on span "Download" at bounding box center [208, 143] width 14 height 4
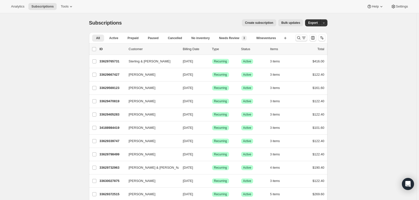
click at [302, 36] on icon "Search and filter results" at bounding box center [299, 37] width 5 height 5
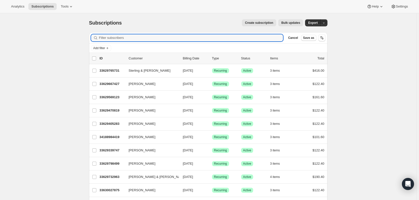
paste input "Kristen Selleck"
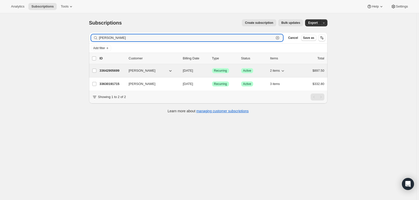
type input "Kristen Selleck"
click at [166, 70] on button "Kristen Selleck" at bounding box center [151, 71] width 50 height 8
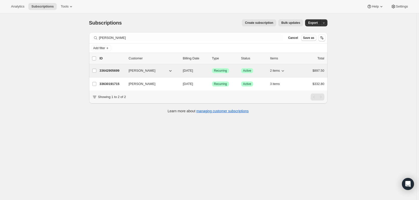
click at [111, 73] on p "33642905699" at bounding box center [112, 70] width 25 height 5
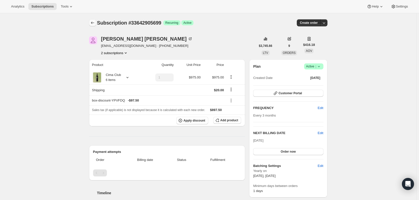
click at [91, 23] on button "Subscriptions" at bounding box center [92, 22] width 7 height 7
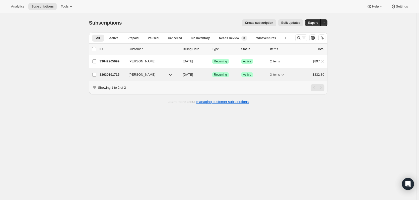
click at [112, 73] on p "33630191715" at bounding box center [112, 74] width 25 height 5
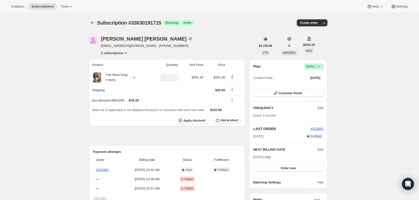
click at [94, 22] on icon "Subscriptions" at bounding box center [92, 22] width 5 height 5
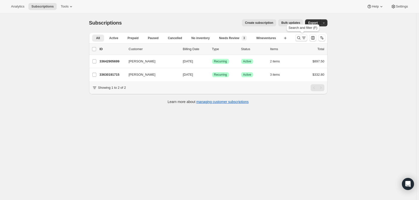
click at [300, 36] on icon "Search and filter results" at bounding box center [299, 37] width 5 height 5
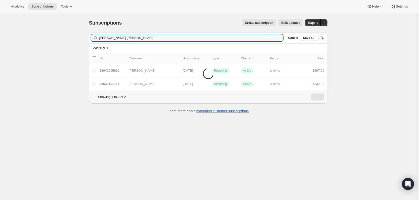
drag, startPoint x: 157, startPoint y: 38, endPoint x: 69, endPoint y: 38, distance: 88.2
click at [69, 38] on div "Subscriptions. This page is ready Subscriptions Create subscription Bulk update…" at bounding box center [208, 113] width 417 height 200
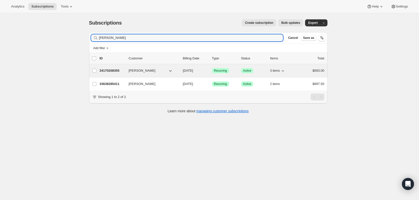
type input "[PERSON_NAME]"
click at [110, 71] on p "34170208355" at bounding box center [112, 70] width 25 height 5
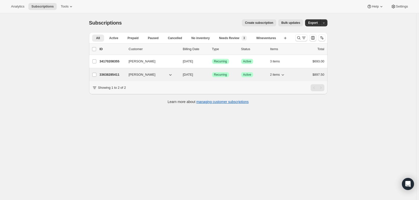
click at [141, 74] on span "[PERSON_NAME]" at bounding box center [142, 74] width 27 height 5
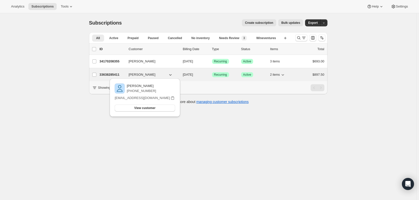
click at [114, 75] on p "33638285411" at bounding box center [112, 74] width 25 height 5
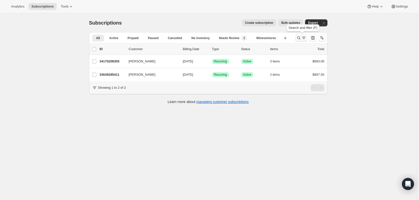
click at [301, 36] on icon "Search and filter results" at bounding box center [299, 37] width 5 height 5
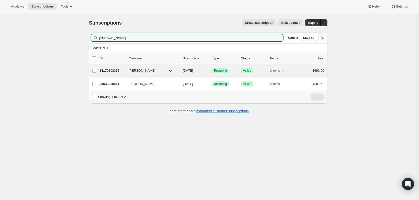
click at [112, 70] on p "34170208355" at bounding box center [112, 70] width 25 height 5
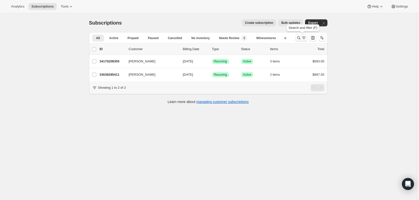
click at [298, 37] on icon "Search and filter results" at bounding box center [299, 37] width 5 height 5
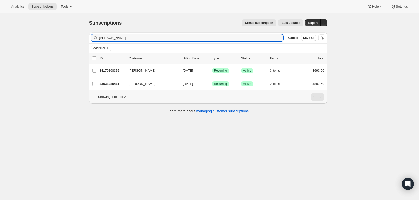
drag, startPoint x: 170, startPoint y: 37, endPoint x: 62, endPoint y: 36, distance: 107.5
click at [68, 37] on div "Subscriptions. This page is ready Subscriptions Create subscription Bulk update…" at bounding box center [208, 113] width 417 height 200
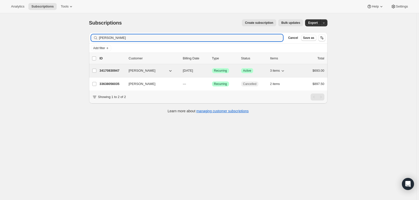
type input "[PERSON_NAME]"
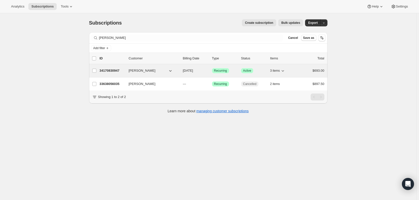
click at [122, 70] on p "34170830947" at bounding box center [112, 70] width 25 height 5
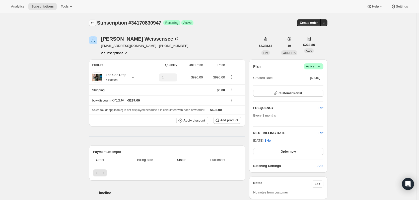
click at [94, 24] on icon "Subscriptions" at bounding box center [92, 22] width 5 height 5
